Goal: Task Accomplishment & Management: Complete application form

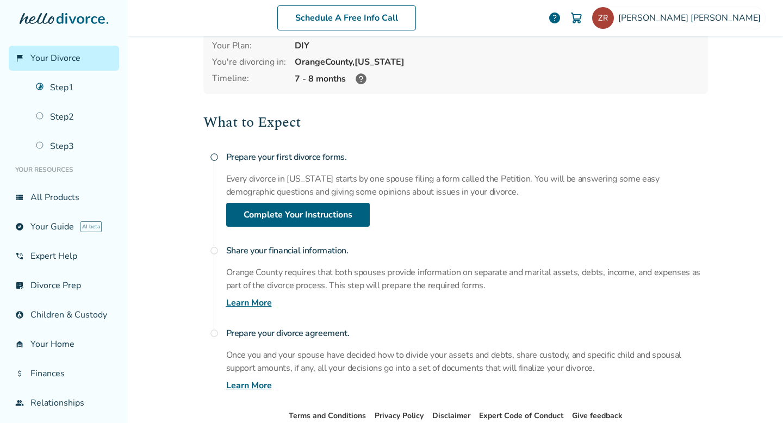
scroll to position [59, 0]
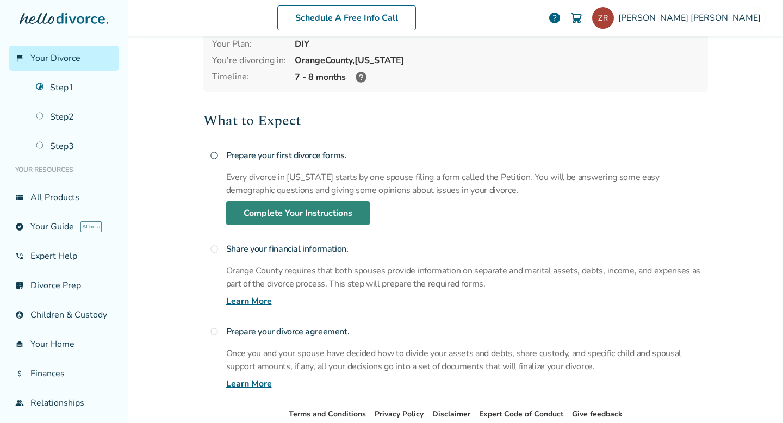
click at [304, 209] on link "Complete Your Instructions" at bounding box center [297, 213] width 143 height 24
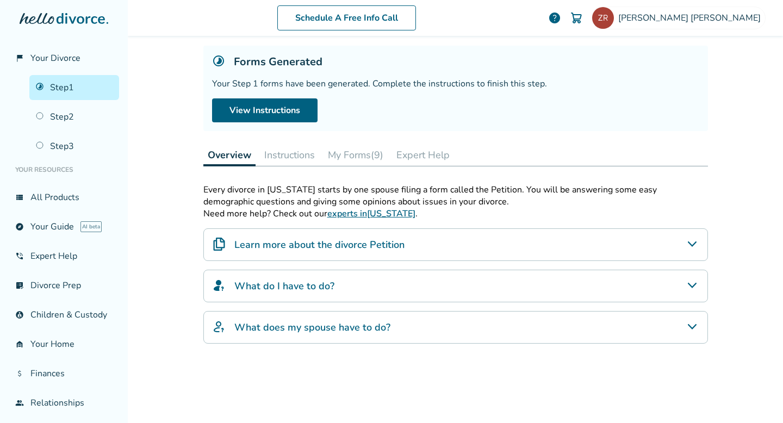
scroll to position [53, 0]
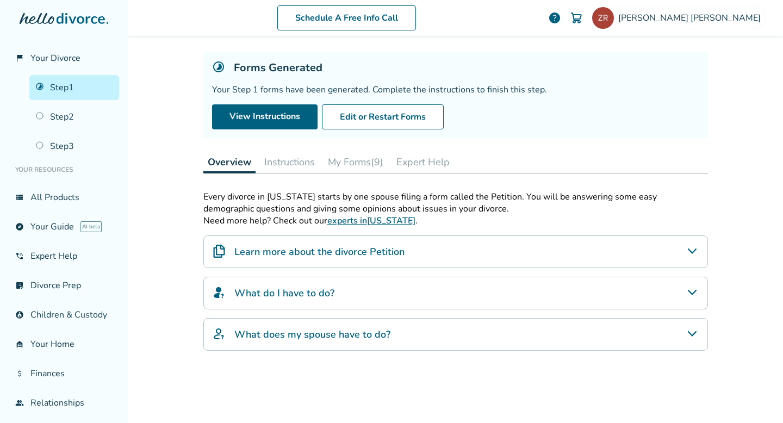
click at [293, 159] on button "Instructions" at bounding box center [289, 162] width 59 height 22
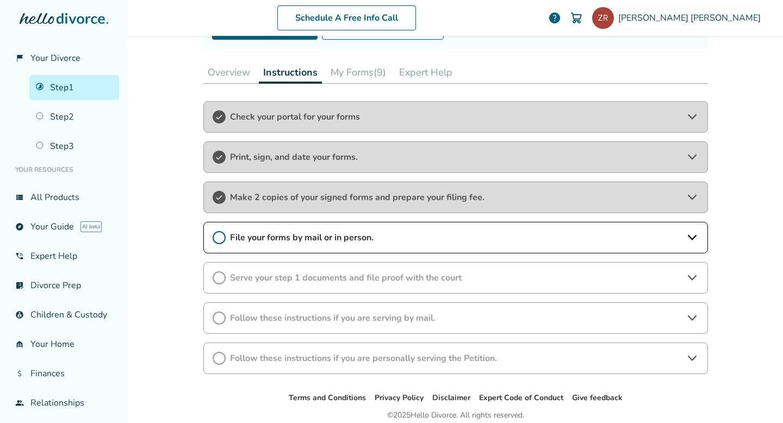
scroll to position [164, 0]
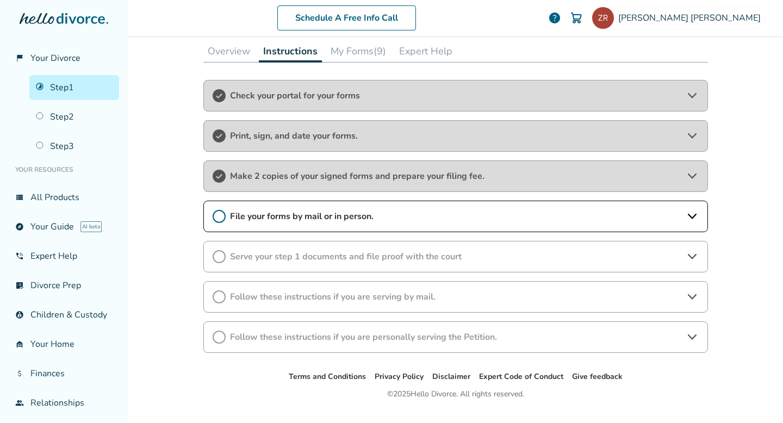
click at [268, 221] on span "File your forms by mail or in person." at bounding box center [455, 216] width 451 height 12
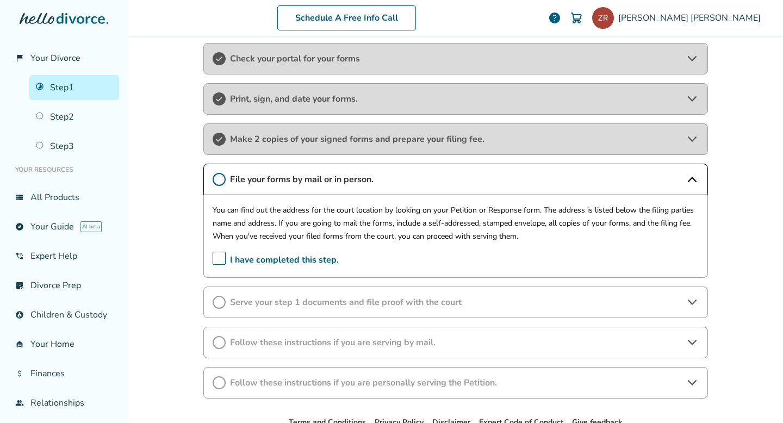
scroll to position [214, 0]
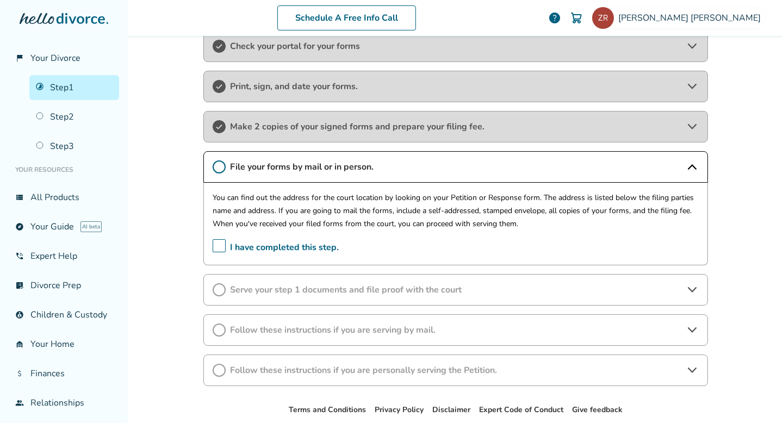
click at [220, 243] on span "I have completed this step." at bounding box center [276, 247] width 126 height 17
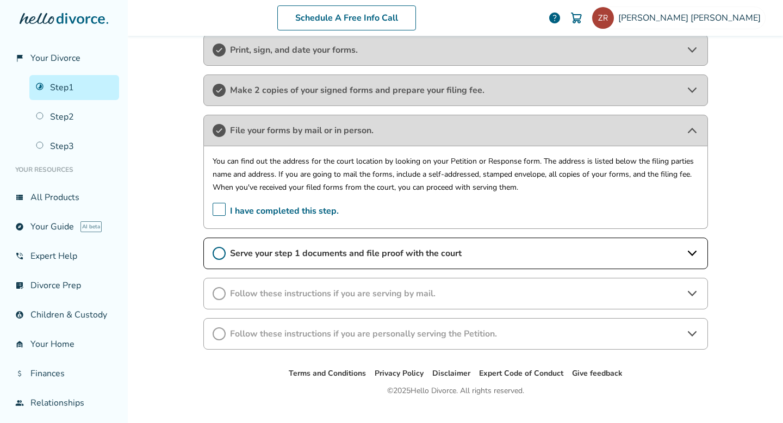
scroll to position [270, 0]
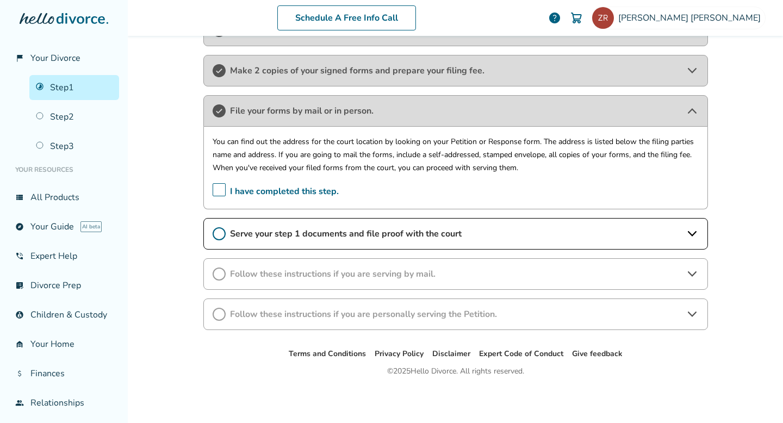
click at [369, 230] on span "Serve your step 1 documents and file proof with the court" at bounding box center [455, 234] width 451 height 12
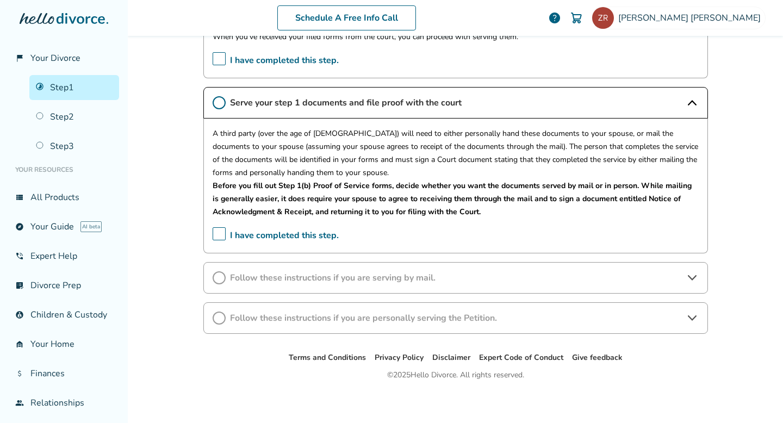
scroll to position [404, 0]
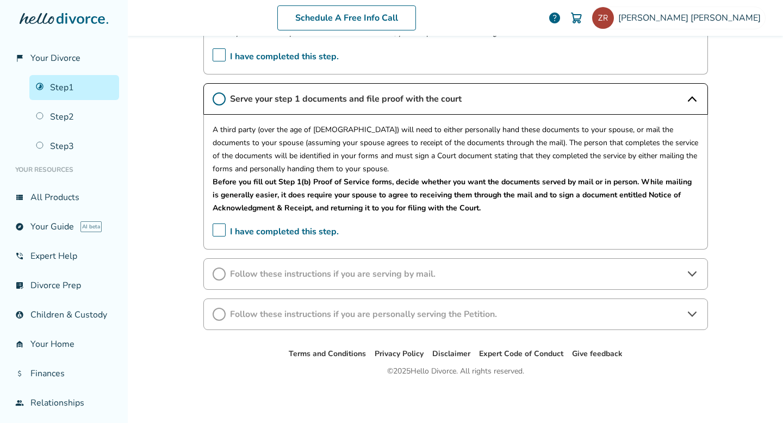
click at [421, 273] on span "Follow these instructions if you are serving by mail." at bounding box center [455, 274] width 451 height 12
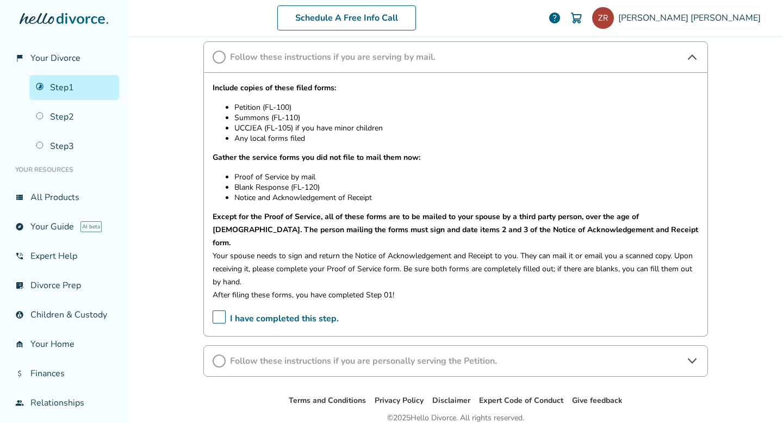
scroll to position [655, 0]
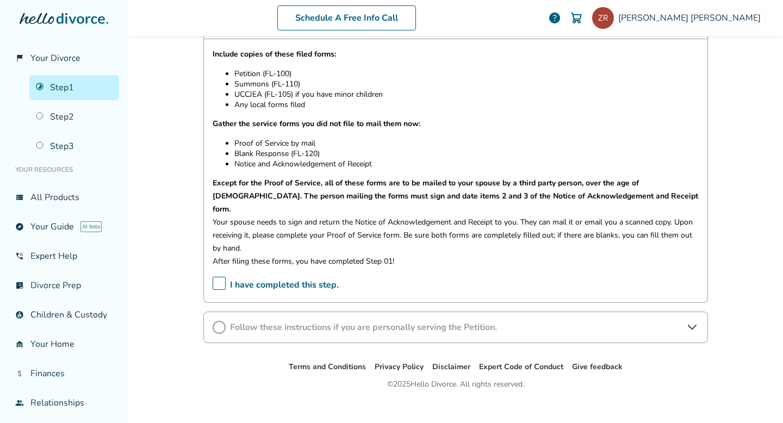
click at [409, 321] on span "Follow these instructions if you are personally serving the Petition." at bounding box center [455, 327] width 451 height 12
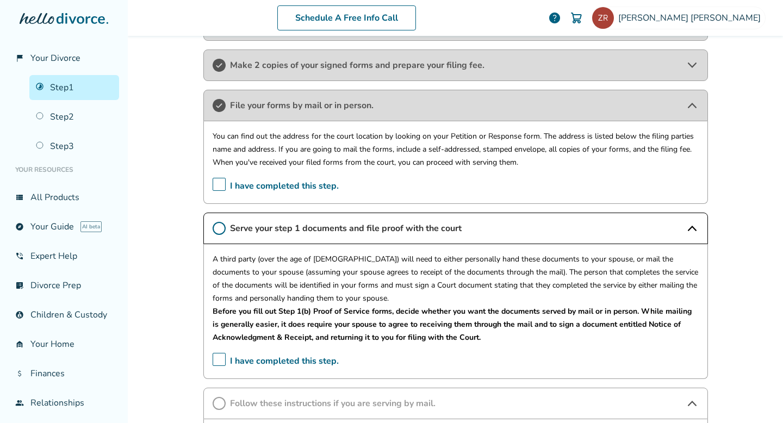
scroll to position [0, 0]
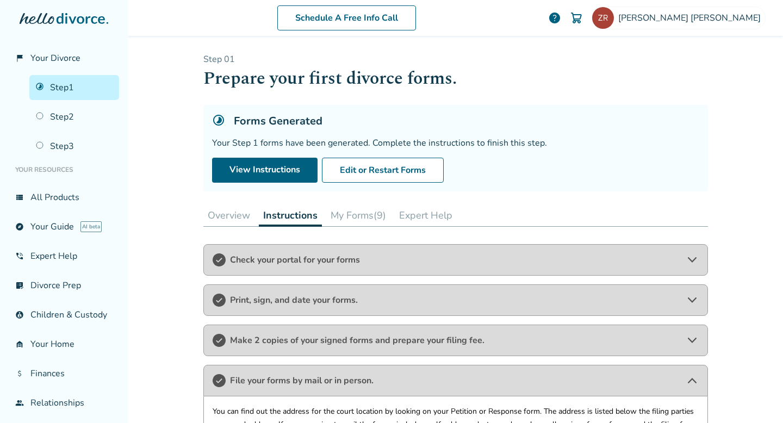
click at [355, 213] on button "My Forms (9)" at bounding box center [358, 215] width 64 height 22
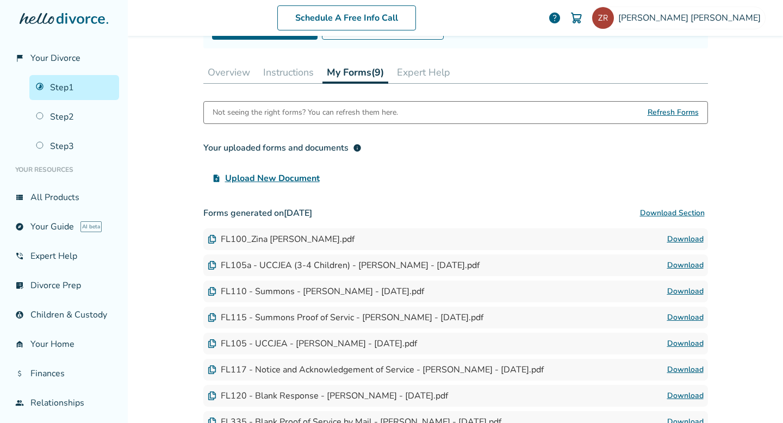
scroll to position [272, 0]
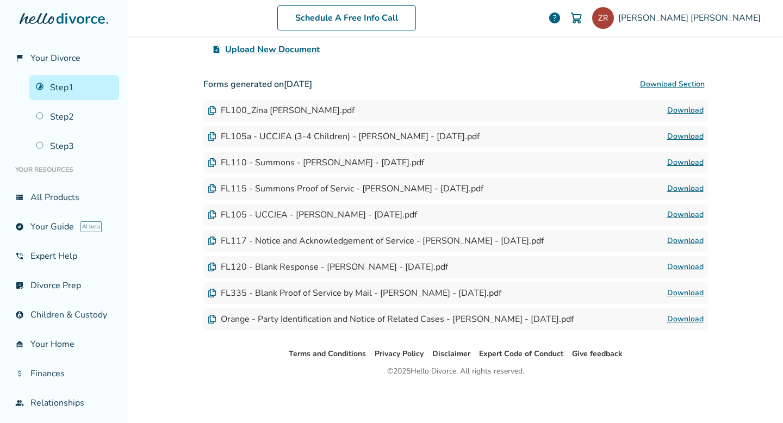
click at [690, 265] on link "Download" at bounding box center [685, 266] width 36 height 13
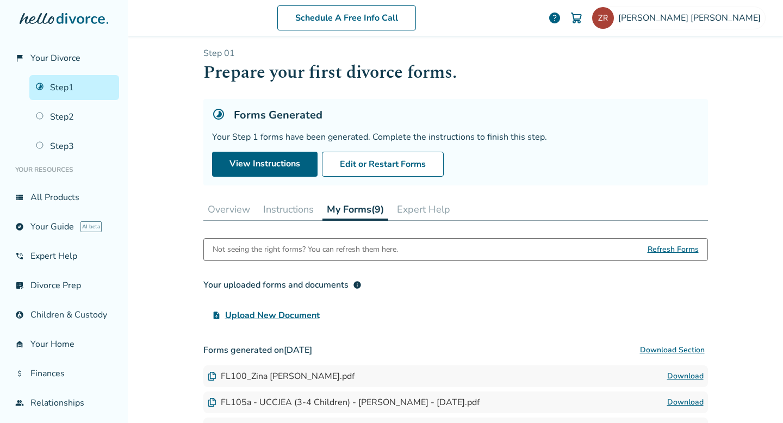
scroll to position [0, 0]
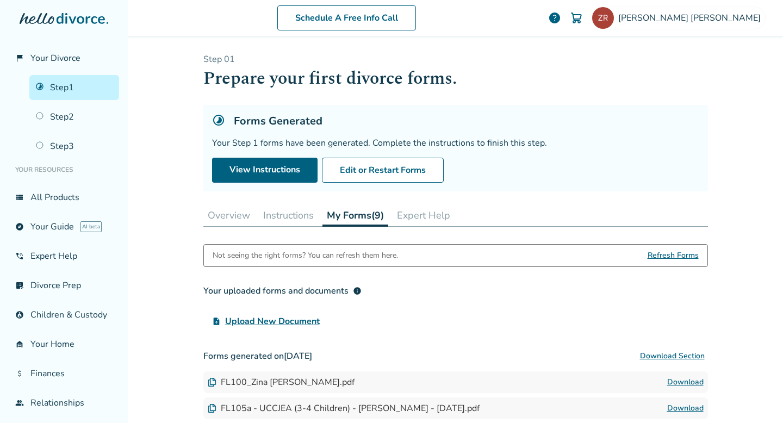
click at [290, 213] on button "Instructions" at bounding box center [288, 215] width 59 height 22
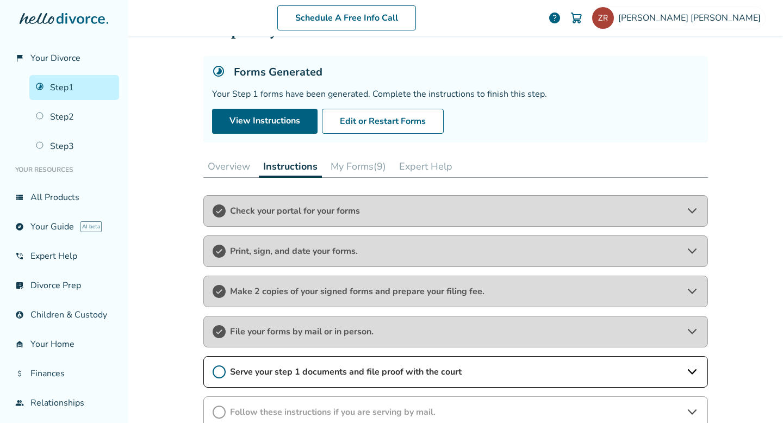
scroll to position [187, 0]
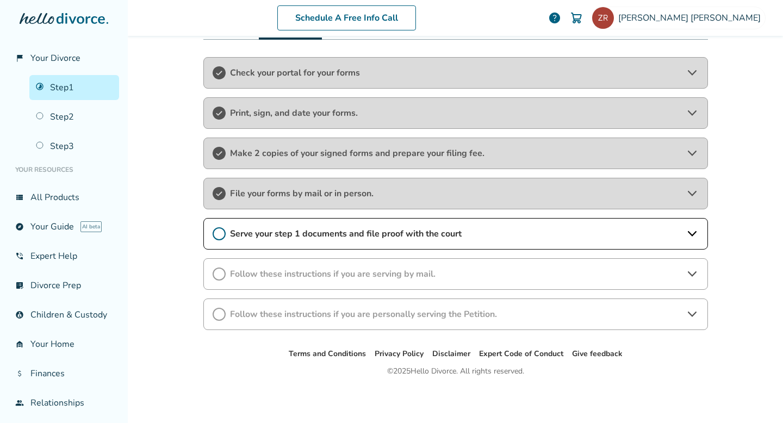
click at [286, 308] on span "Follow these instructions if you are personally serving the Petition." at bounding box center [455, 314] width 451 height 12
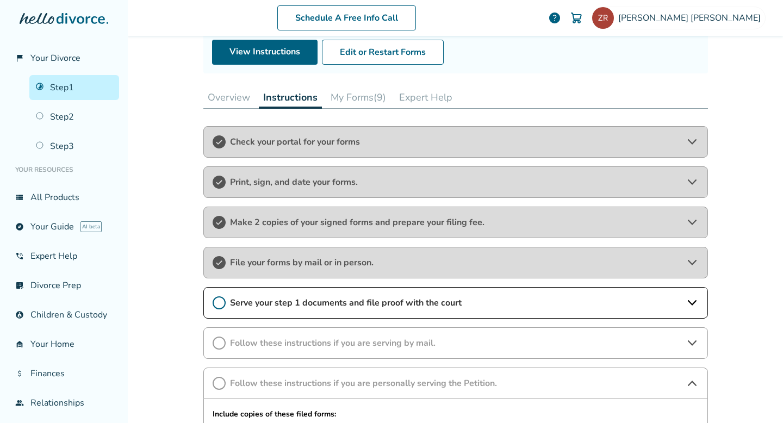
scroll to position [108, 0]
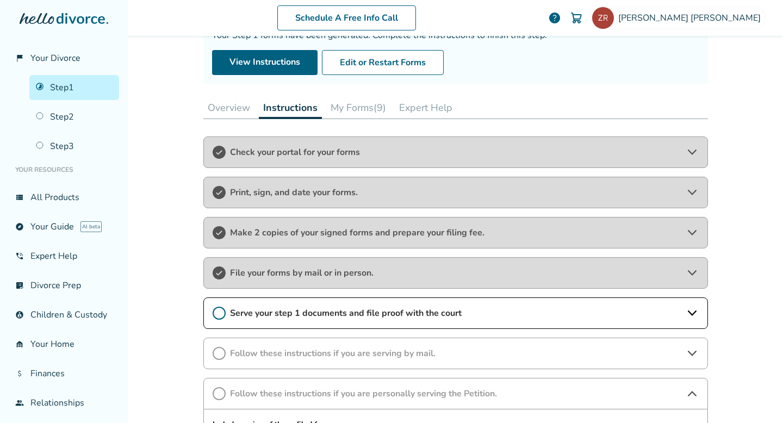
click at [357, 113] on button "My Forms (9)" at bounding box center [358, 108] width 64 height 22
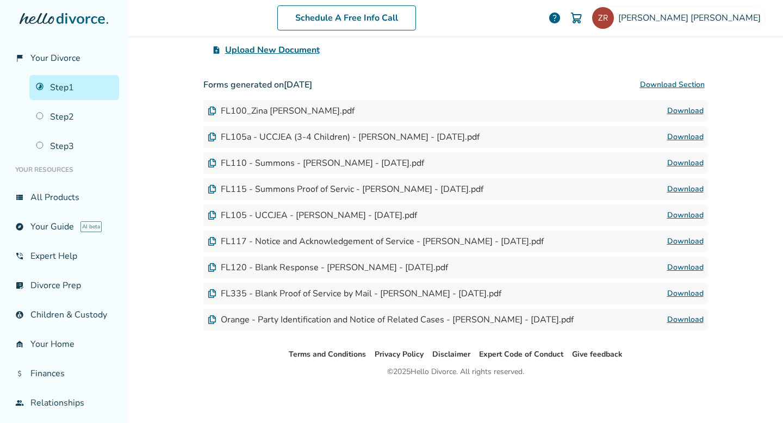
scroll to position [272, 0]
click at [684, 215] on link "Download" at bounding box center [685, 214] width 36 height 13
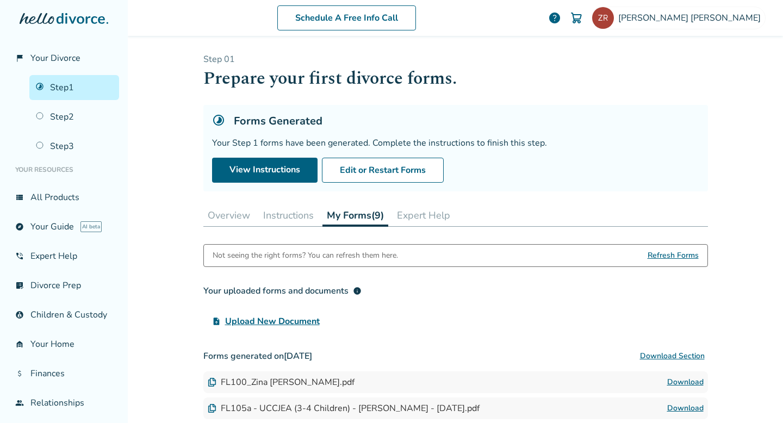
click at [295, 214] on button "Instructions" at bounding box center [288, 215] width 59 height 22
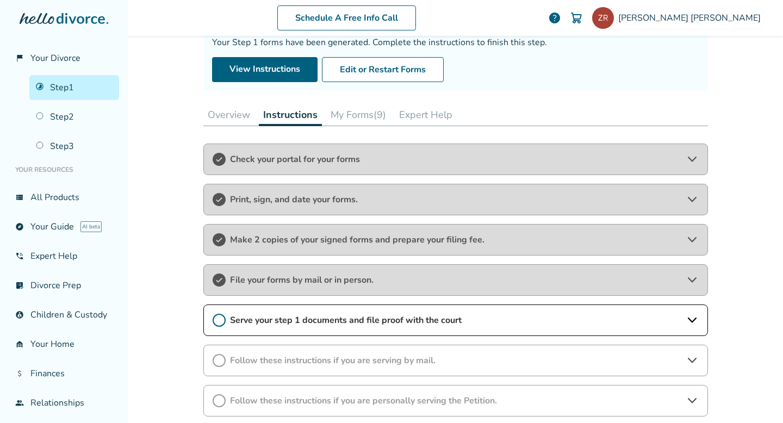
scroll to position [187, 0]
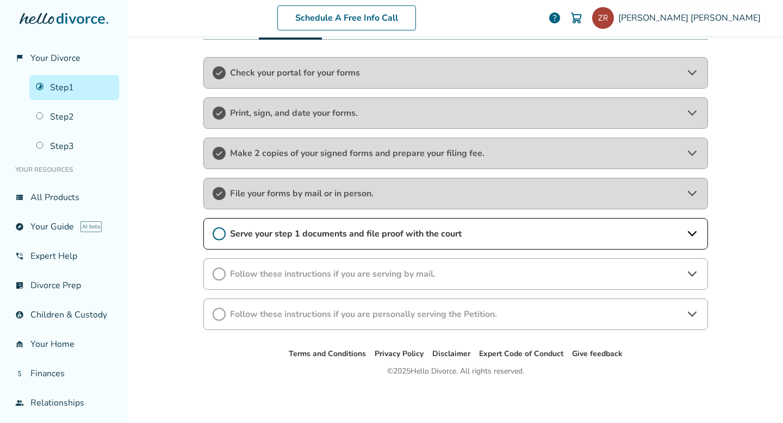
click at [283, 271] on span "Follow these instructions if you are serving by mail." at bounding box center [455, 274] width 451 height 12
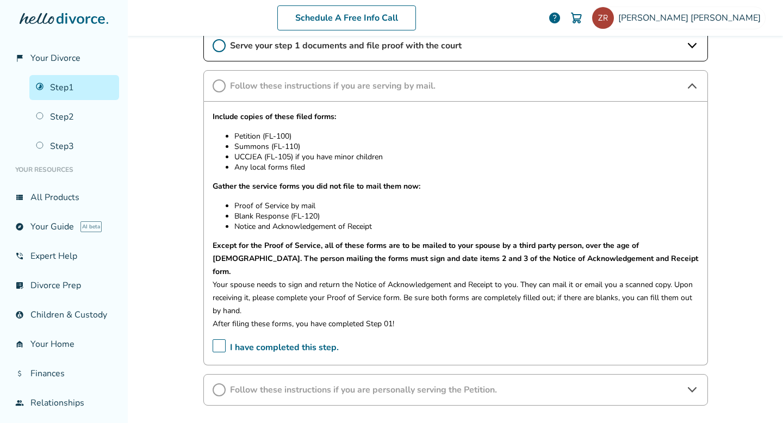
scroll to position [438, 0]
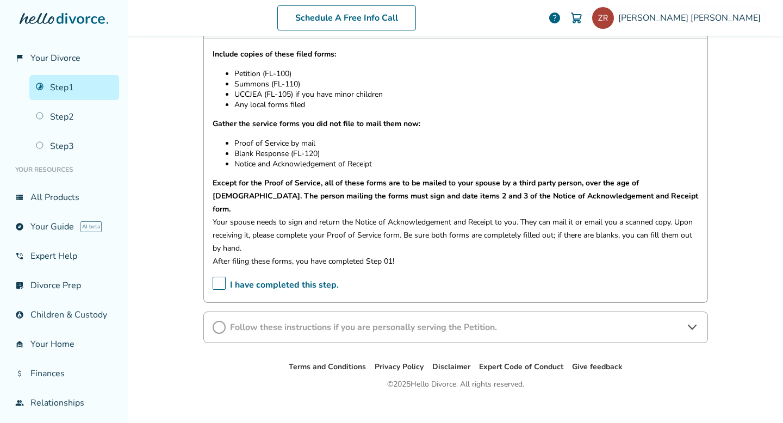
click at [275, 321] on span "Follow these instructions if you are personally serving the Petition." at bounding box center [455, 327] width 451 height 12
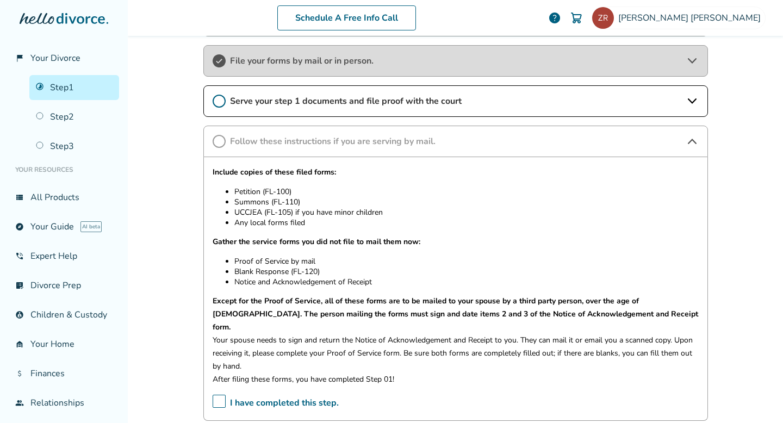
scroll to position [265, 0]
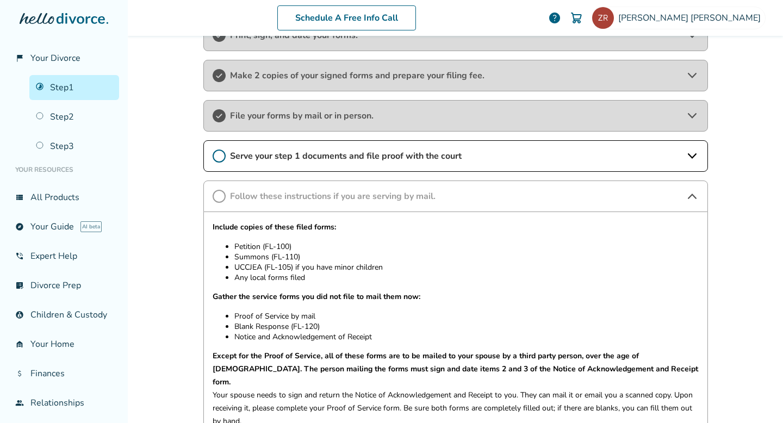
click at [283, 151] on span "Serve your step 1 documents and file proof with the court" at bounding box center [455, 156] width 451 height 12
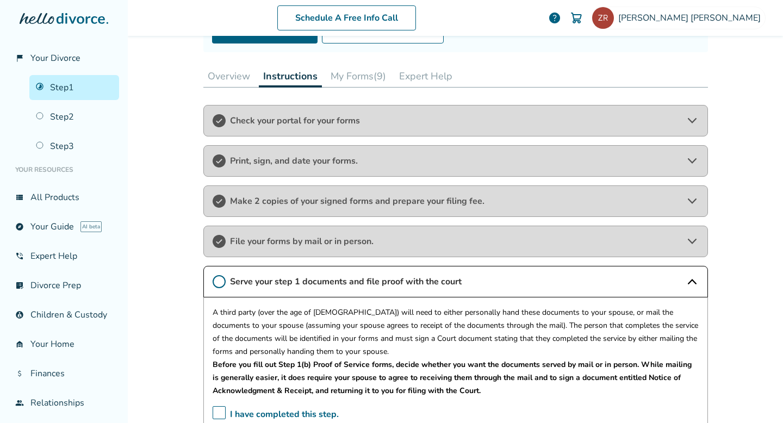
scroll to position [138, 0]
click at [353, 77] on button "My Forms (9)" at bounding box center [358, 77] width 64 height 22
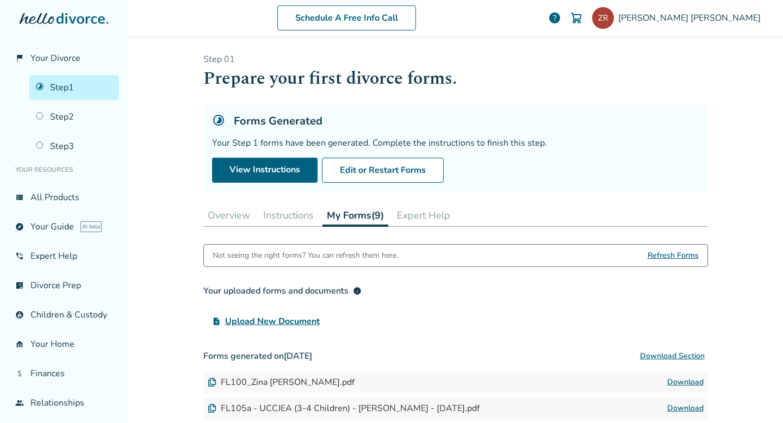
scroll to position [17, 0]
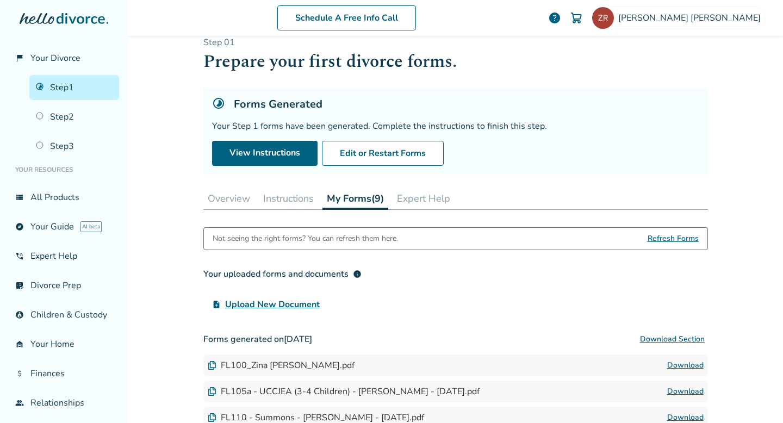
click at [267, 199] on button "Instructions" at bounding box center [288, 199] width 59 height 22
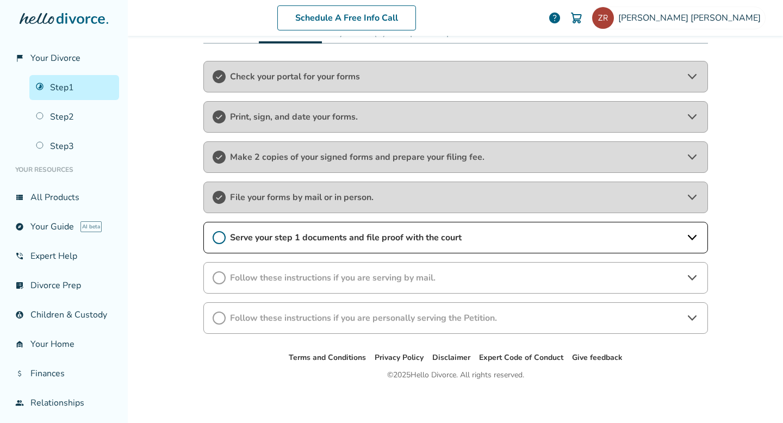
scroll to position [187, 0]
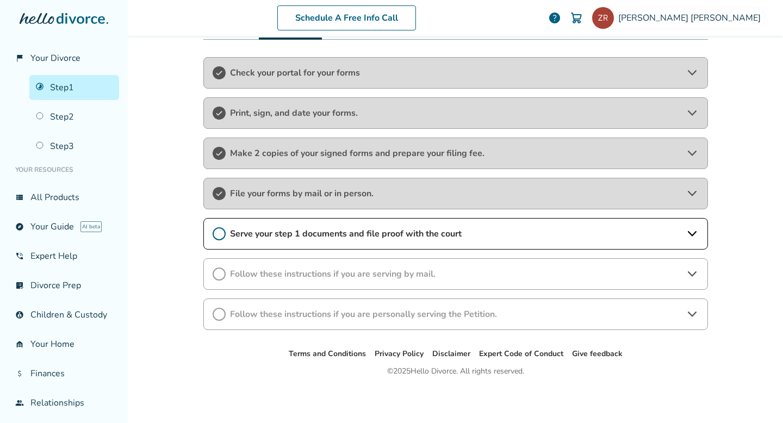
click at [264, 270] on span "Follow these instructions if you are serving by mail." at bounding box center [455, 274] width 451 height 12
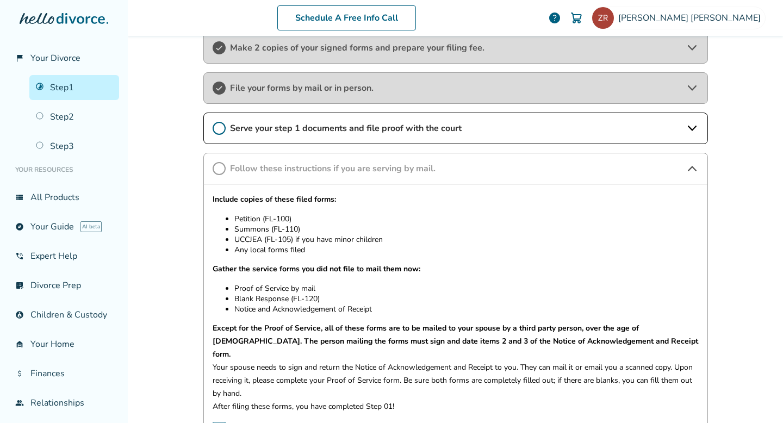
scroll to position [291, 0]
click at [298, 90] on span "File your forms by mail or in person." at bounding box center [455, 89] width 451 height 12
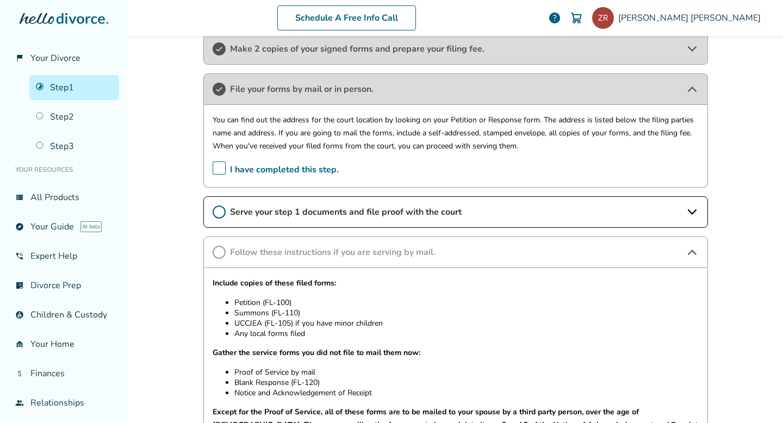
click at [220, 167] on span "I have completed this step." at bounding box center [276, 169] width 126 height 17
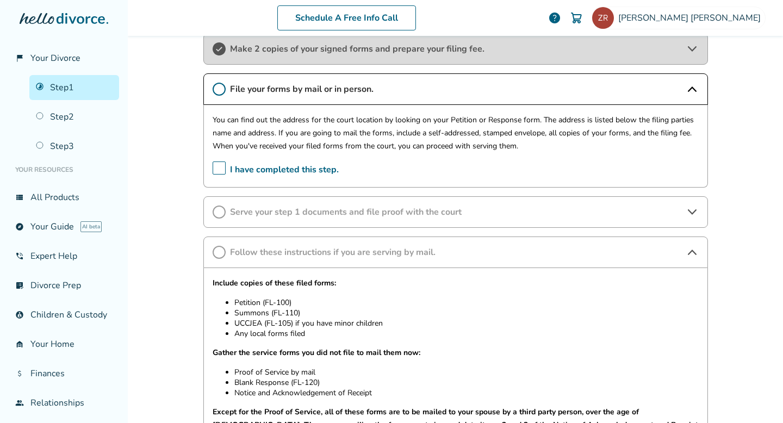
click at [220, 167] on span "I have completed this step." at bounding box center [276, 169] width 126 height 17
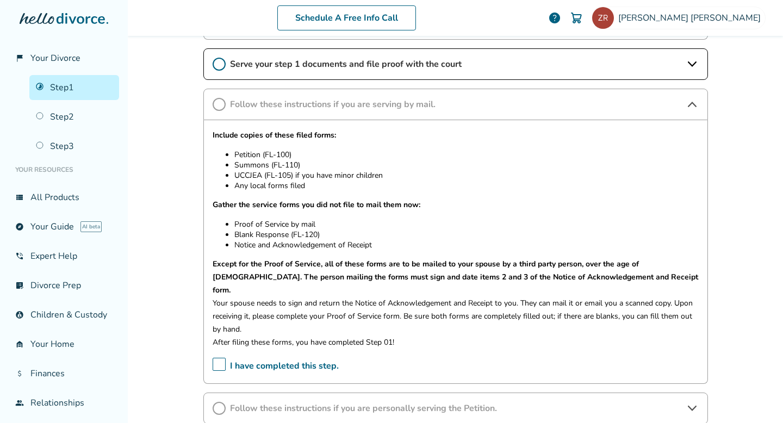
scroll to position [473, 0]
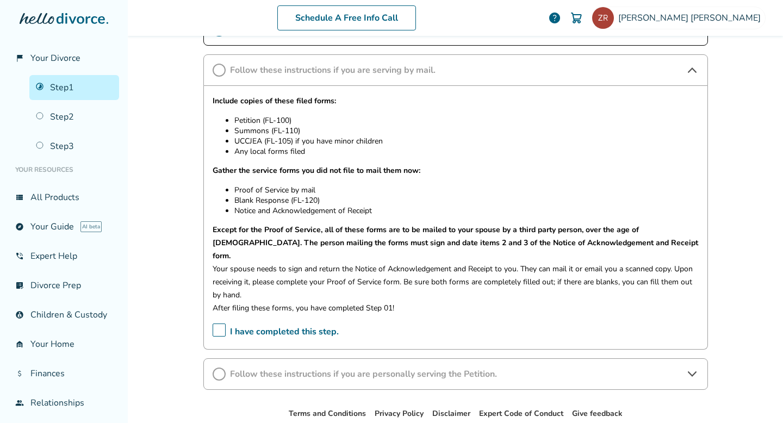
click at [213, 323] on span "I have completed this step." at bounding box center [276, 331] width 126 height 17
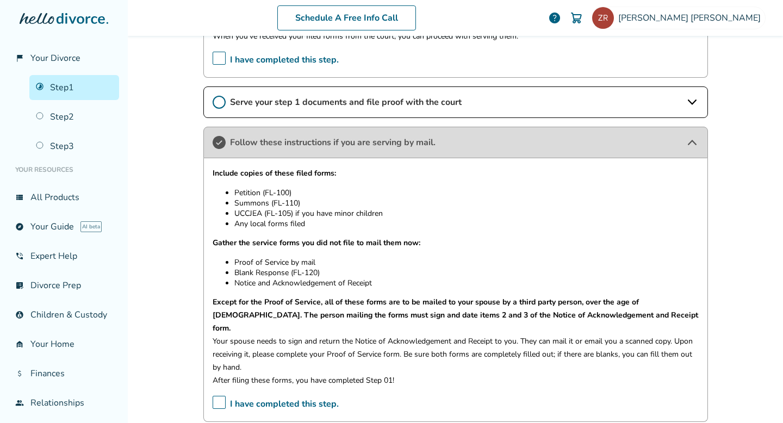
scroll to position [390, 0]
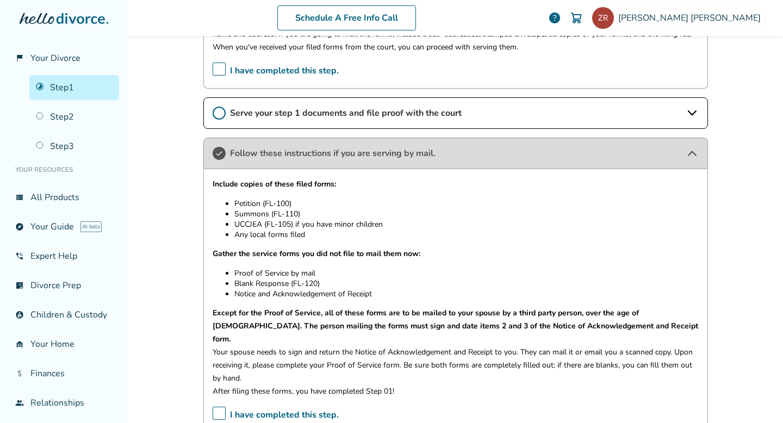
click at [300, 108] on span "Serve your step 1 documents and file proof with the court" at bounding box center [455, 113] width 451 height 12
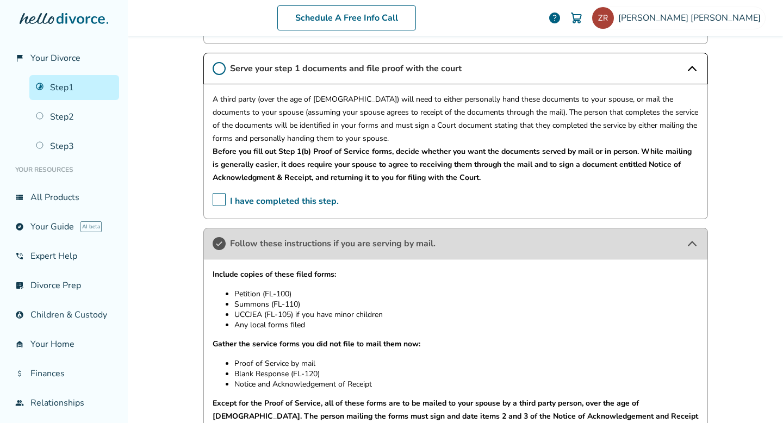
scroll to position [447, 0]
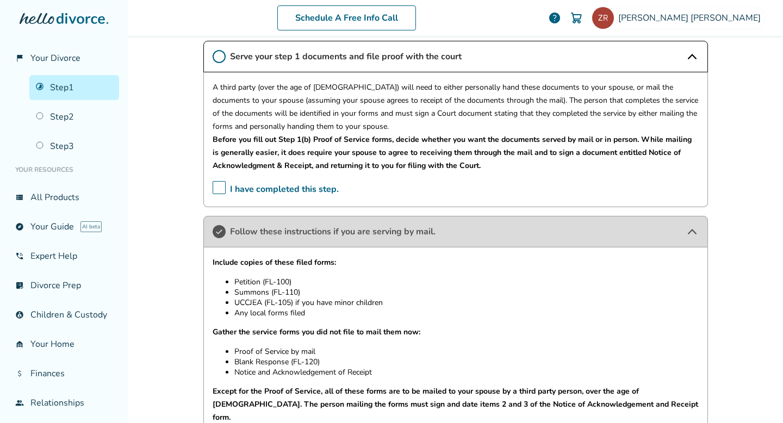
click at [219, 182] on span "I have completed this step." at bounding box center [276, 189] width 126 height 17
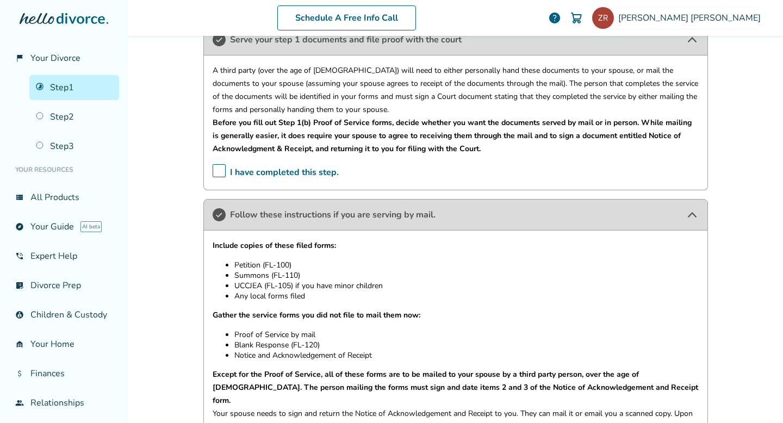
scroll to position [596, 0]
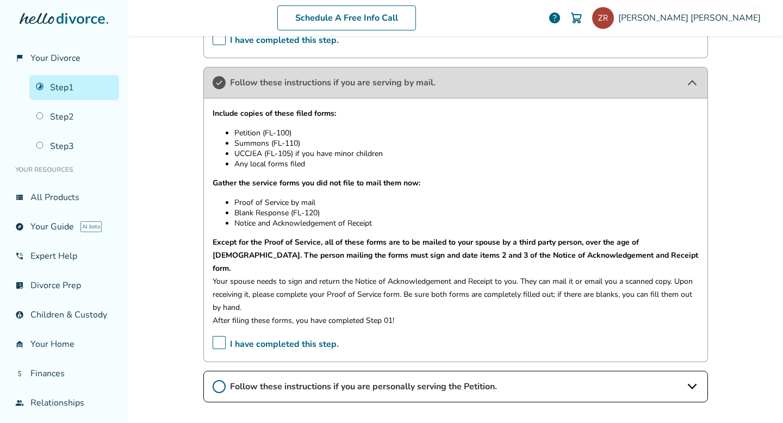
click at [689, 380] on icon at bounding box center [691, 386] width 13 height 13
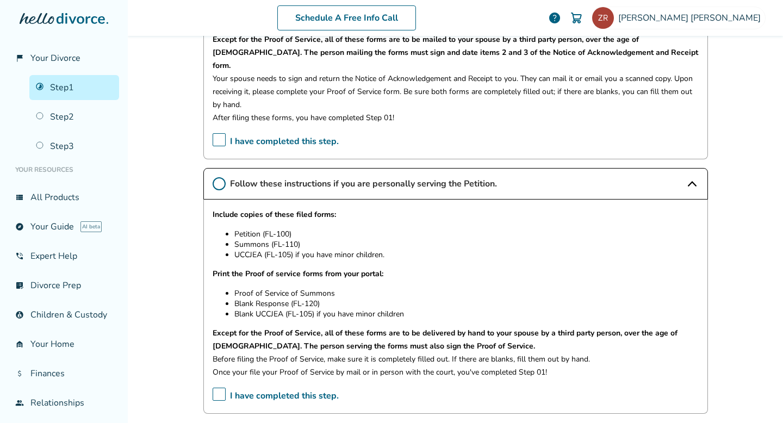
scroll to position [869, 0]
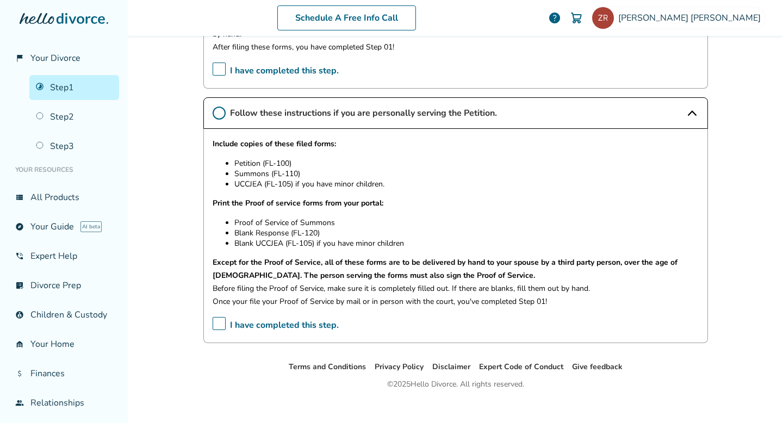
click at [221, 317] on span "I have completed this step." at bounding box center [276, 325] width 126 height 17
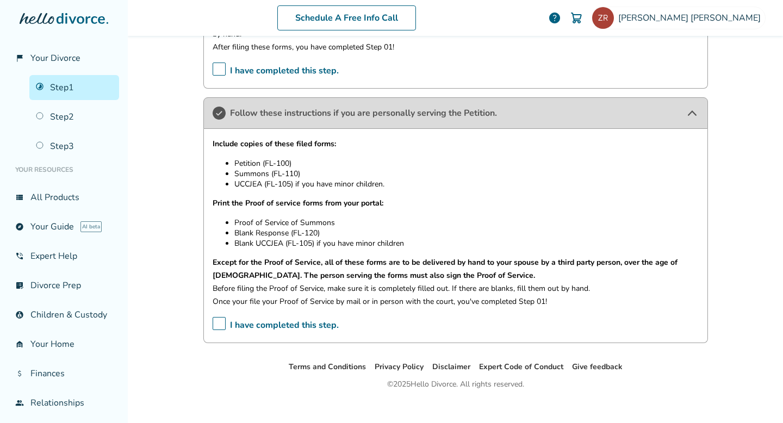
click at [220, 317] on span "I have completed this step." at bounding box center [276, 325] width 126 height 17
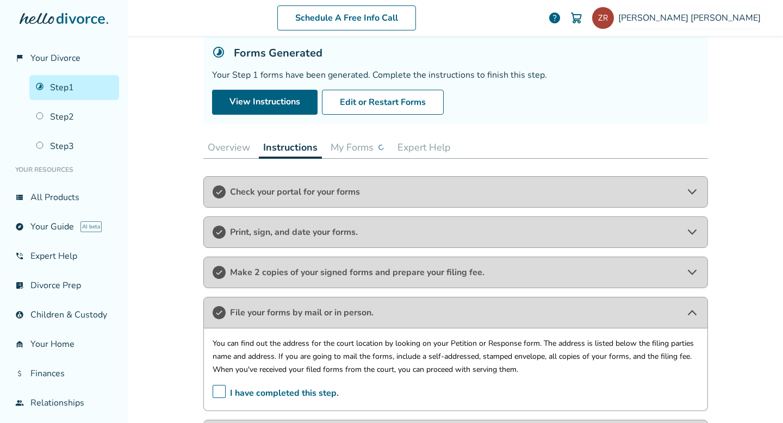
scroll to position [0, 0]
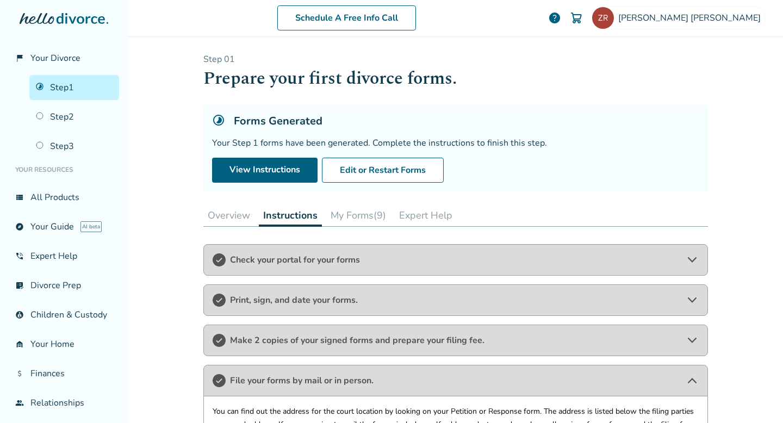
click at [304, 219] on button "Instructions" at bounding box center [290, 215] width 63 height 22
click at [236, 215] on button "Overview" at bounding box center [228, 215] width 51 height 22
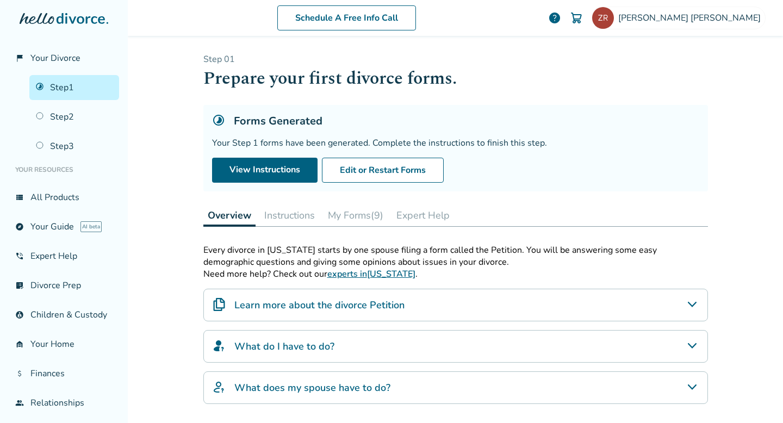
click at [277, 214] on button "Instructions" at bounding box center [289, 215] width 59 height 22
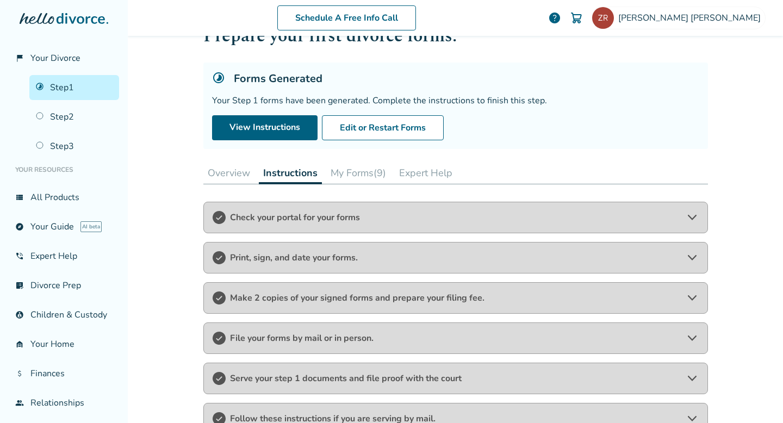
scroll to position [49, 0]
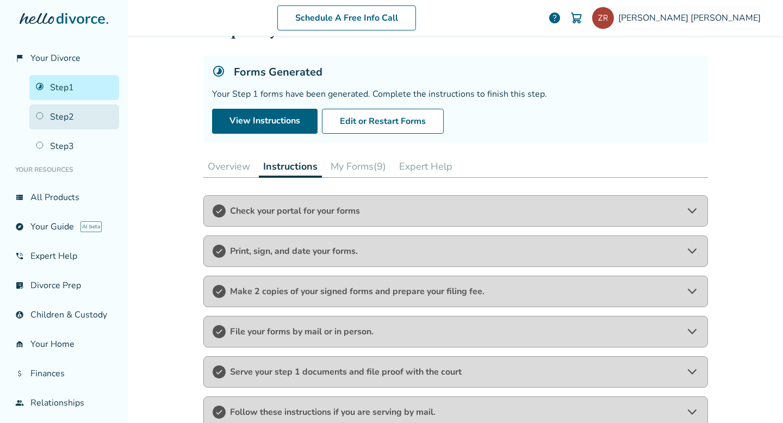
click at [70, 117] on link "Step 2" at bounding box center [74, 116] width 90 height 25
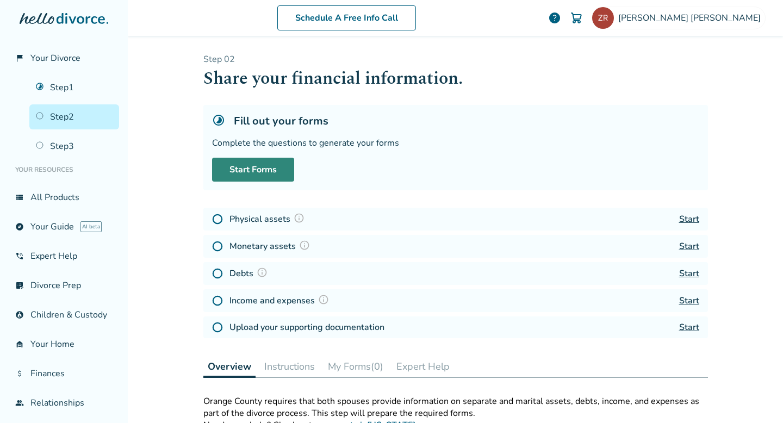
click at [251, 168] on link "Start Forms" at bounding box center [253, 170] width 82 height 24
